Goal: Navigation & Orientation: Find specific page/section

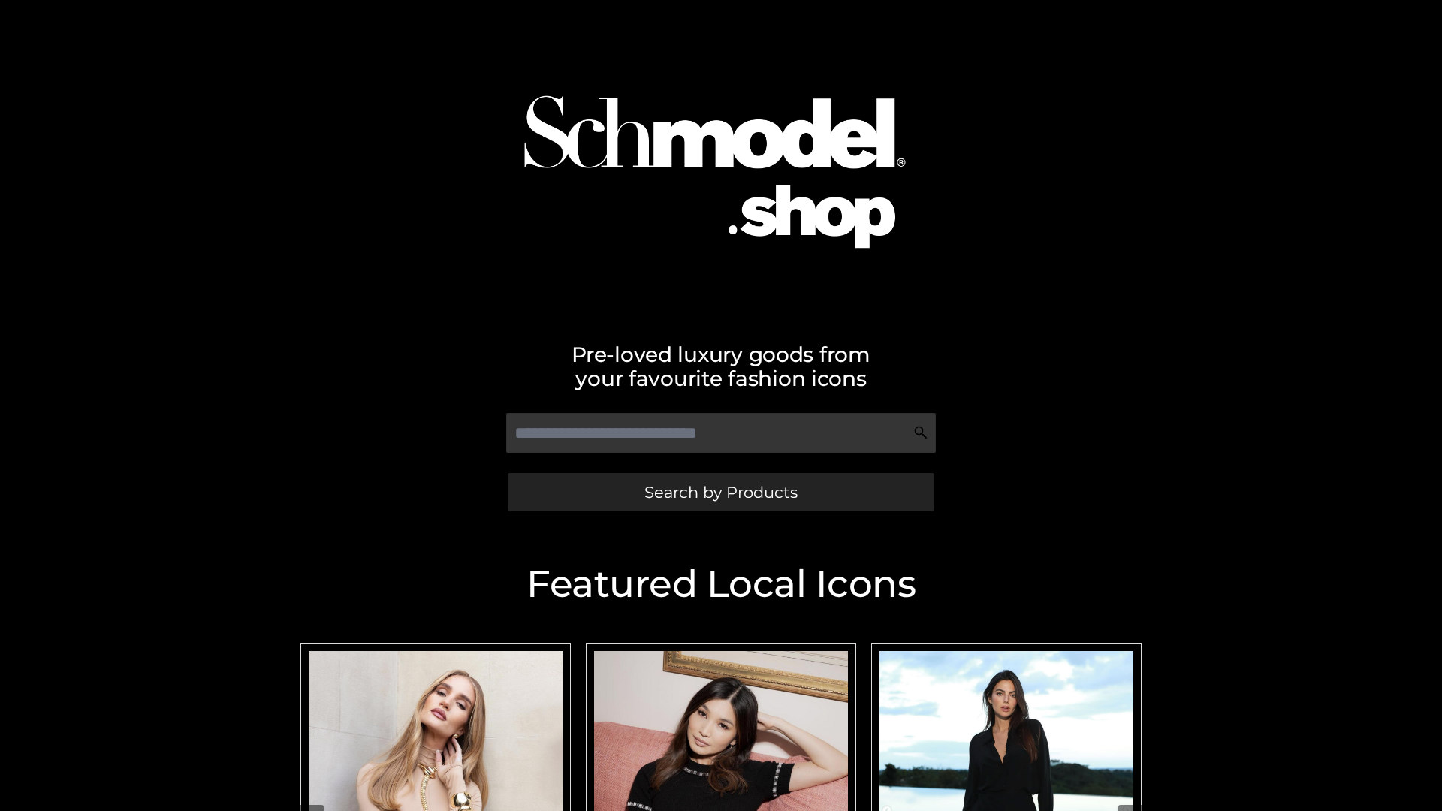
click at [720, 492] on span "Search by Products" at bounding box center [721, 493] width 153 height 16
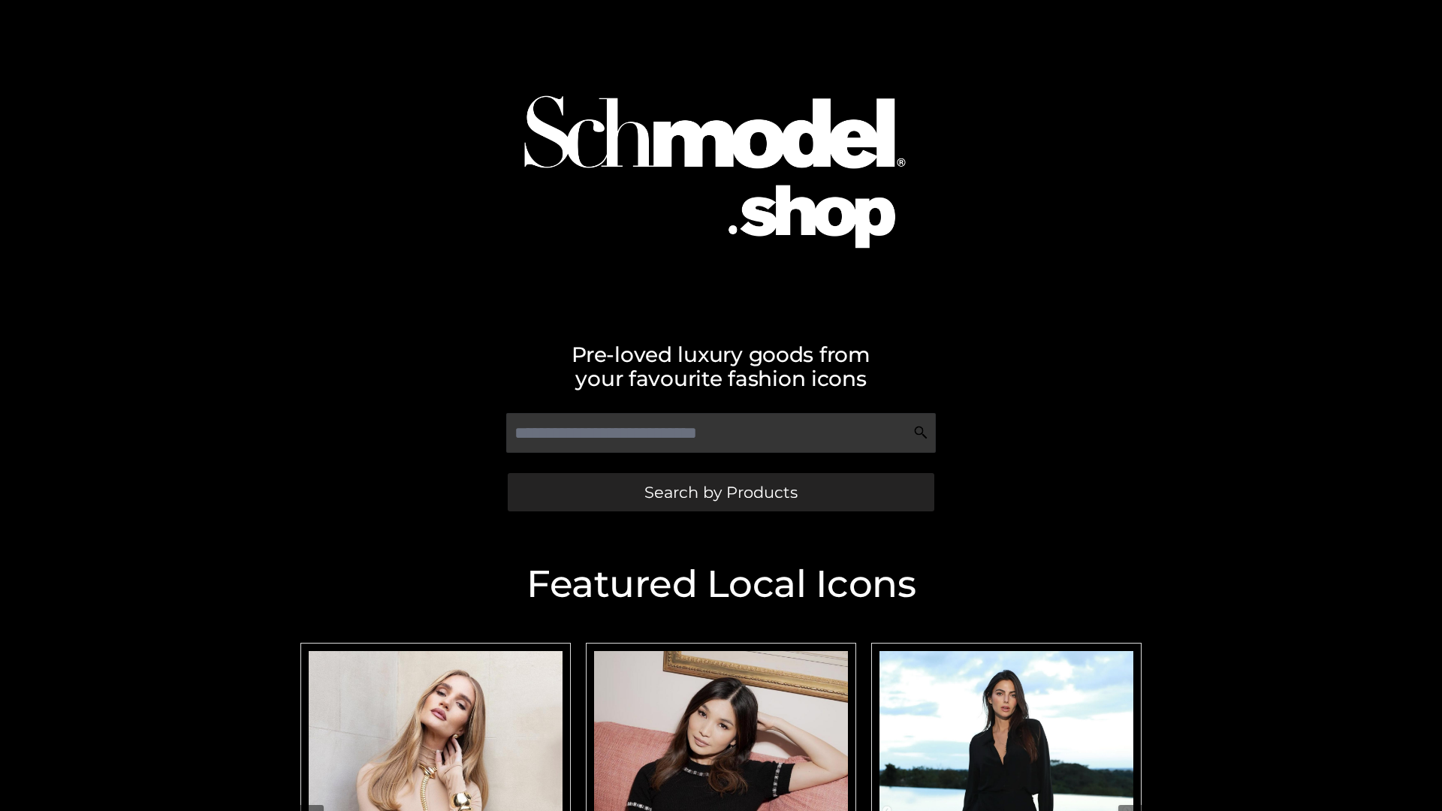
click at [720, 492] on span "Search by Products" at bounding box center [721, 493] width 153 height 16
